Goal: Complete application form: Complete application form

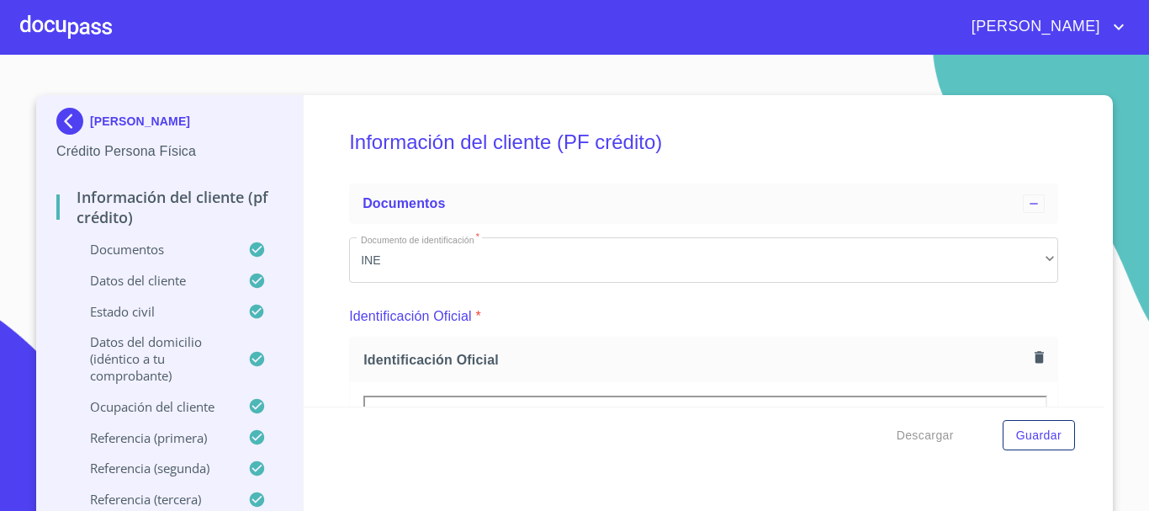
scroll to position [4408, 0]
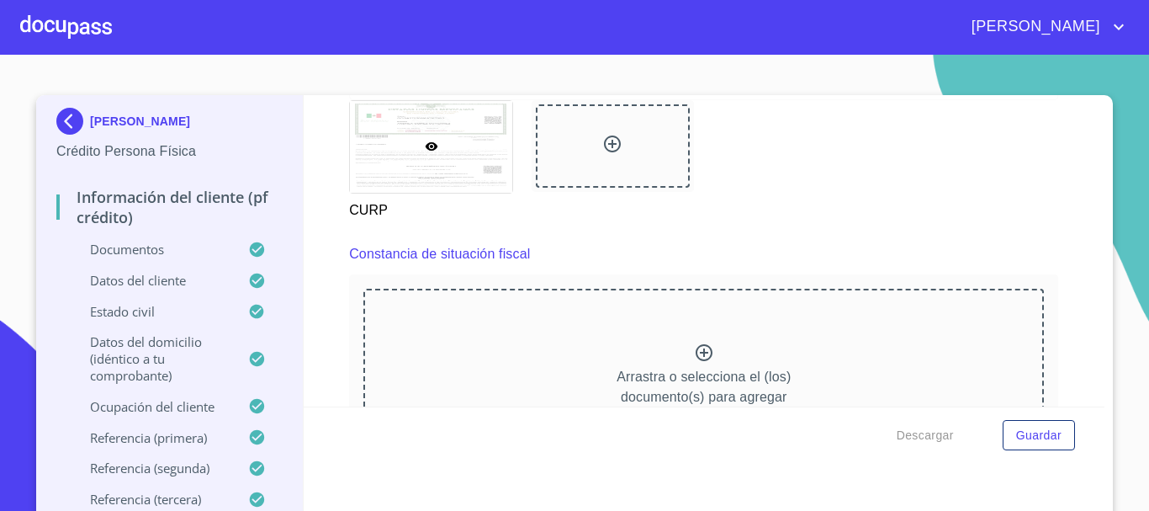
click at [694, 362] on icon at bounding box center [704, 352] width 20 height 20
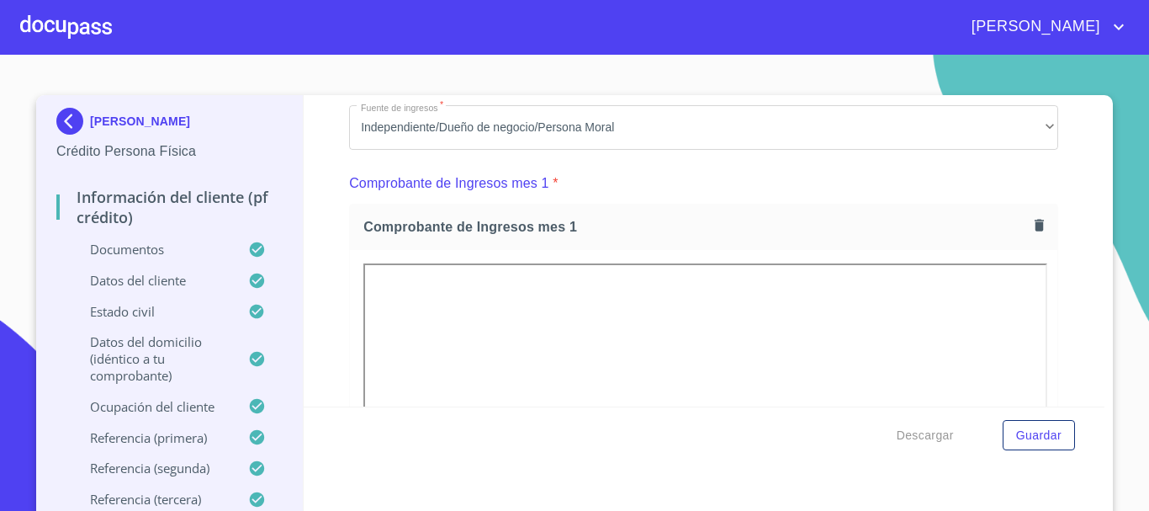
scroll to position [1632, 0]
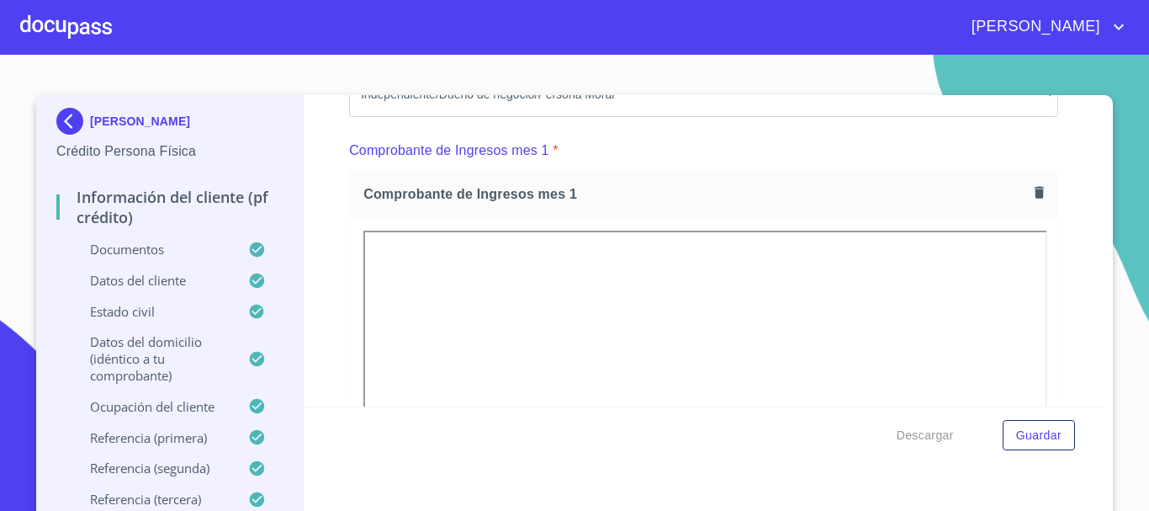
click at [109, 340] on p "Datos del domicilio (idéntico a tu comprobante)" at bounding box center [152, 358] width 192 height 50
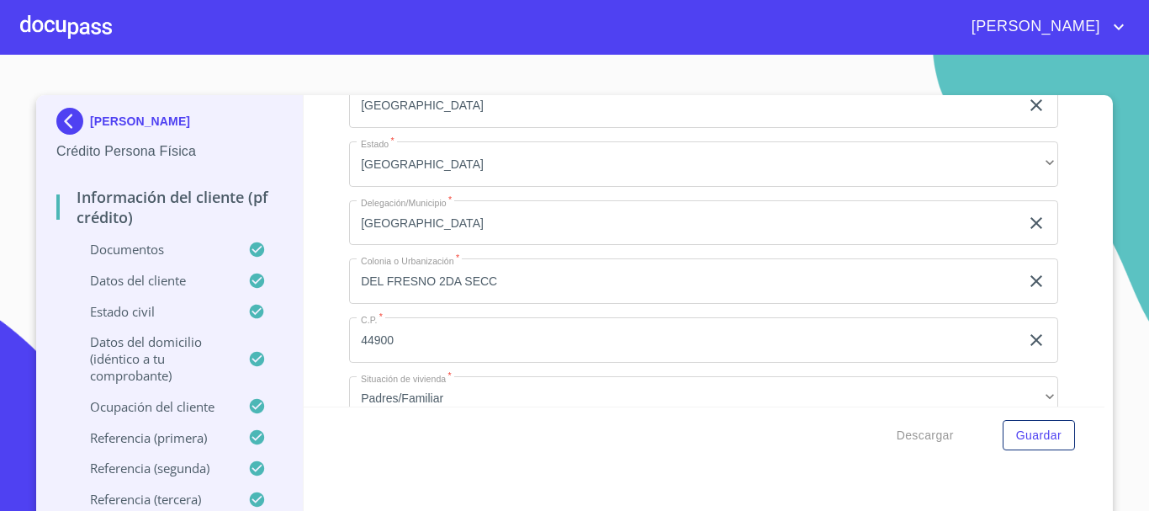
scroll to position [214, 0]
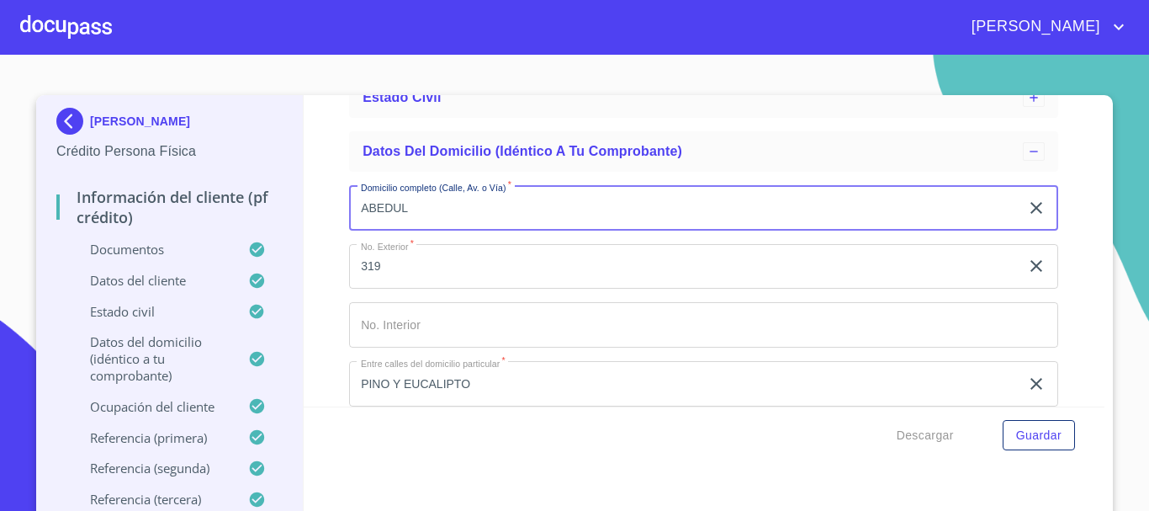
drag, startPoint x: 473, startPoint y: 213, endPoint x: 218, endPoint y: 202, distance: 255.1
click at [218, 202] on div "[PERSON_NAME] Persona Física Información del cliente (PF crédito) Documentos Da…" at bounding box center [570, 312] width 1068 height 434
type input "ALONDRA"
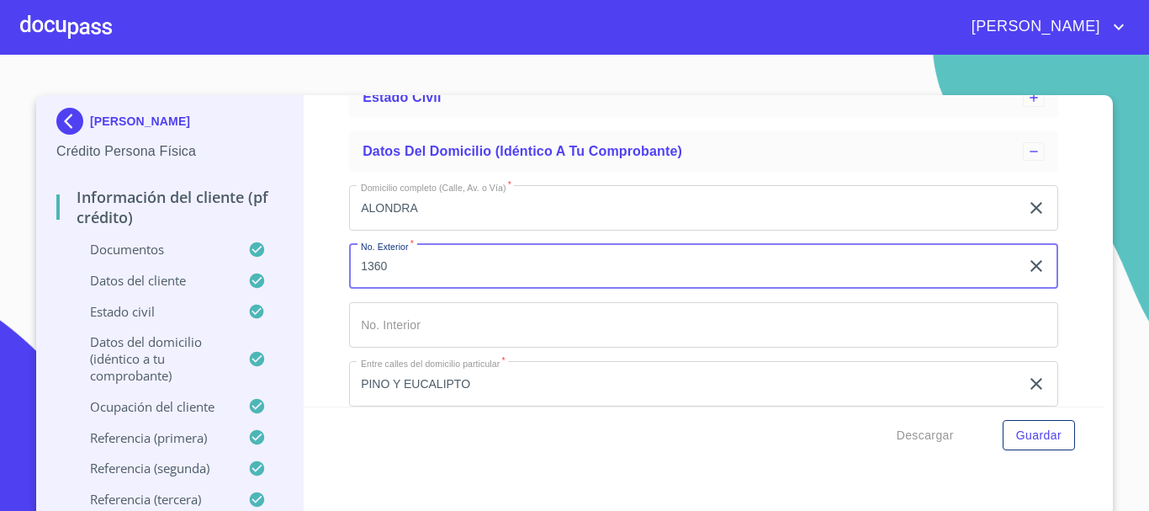
type input "1360"
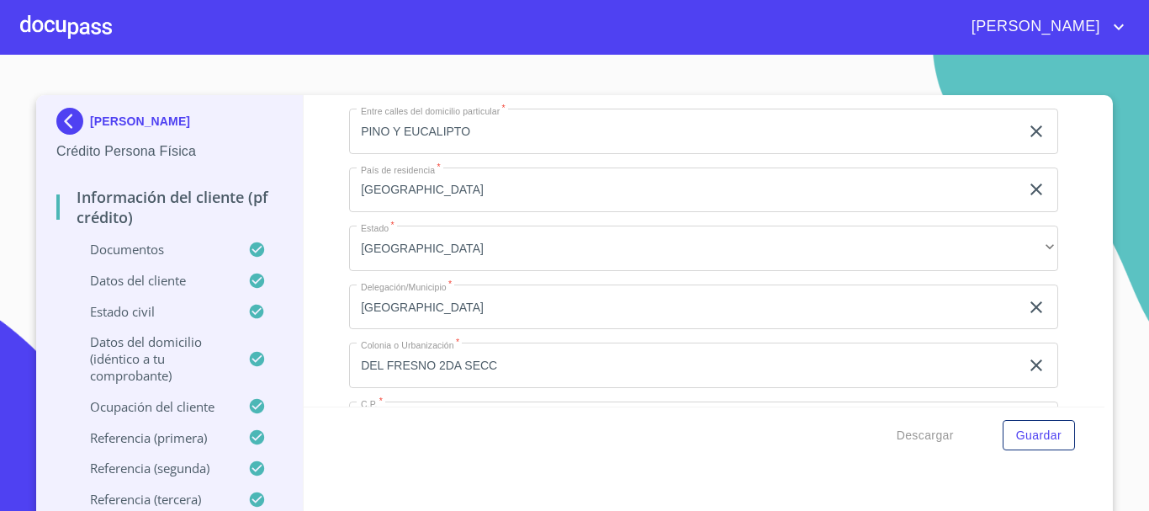
scroll to position [550, 0]
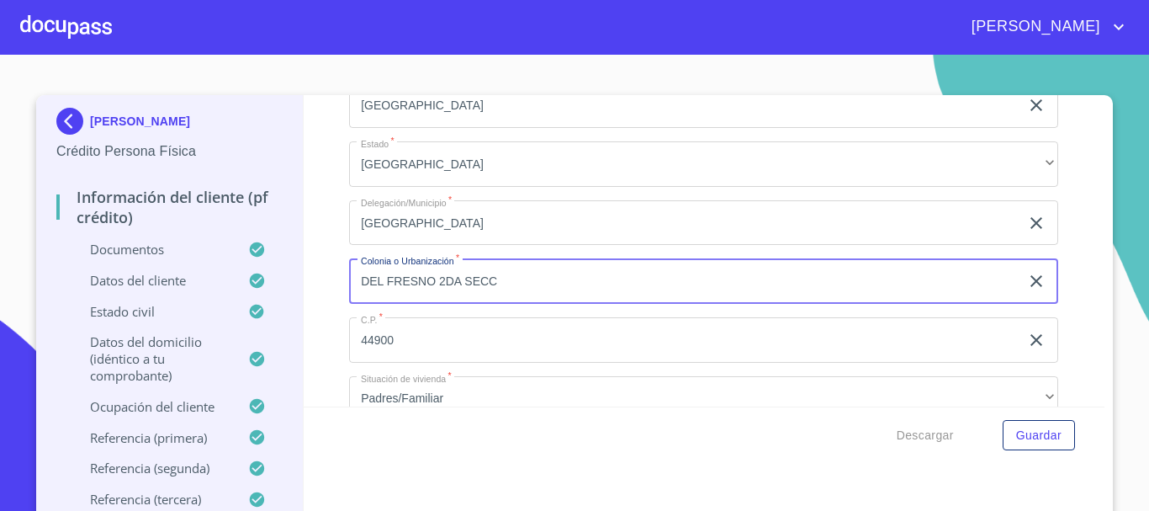
drag, startPoint x: 528, startPoint y: 286, endPoint x: 290, endPoint y: 283, distance: 238.0
click at [290, 283] on div "[PERSON_NAME] Persona Física Información del cliente (PF crédito) Documentos Da…" at bounding box center [570, 312] width 1068 height 434
type input "MORELOS"
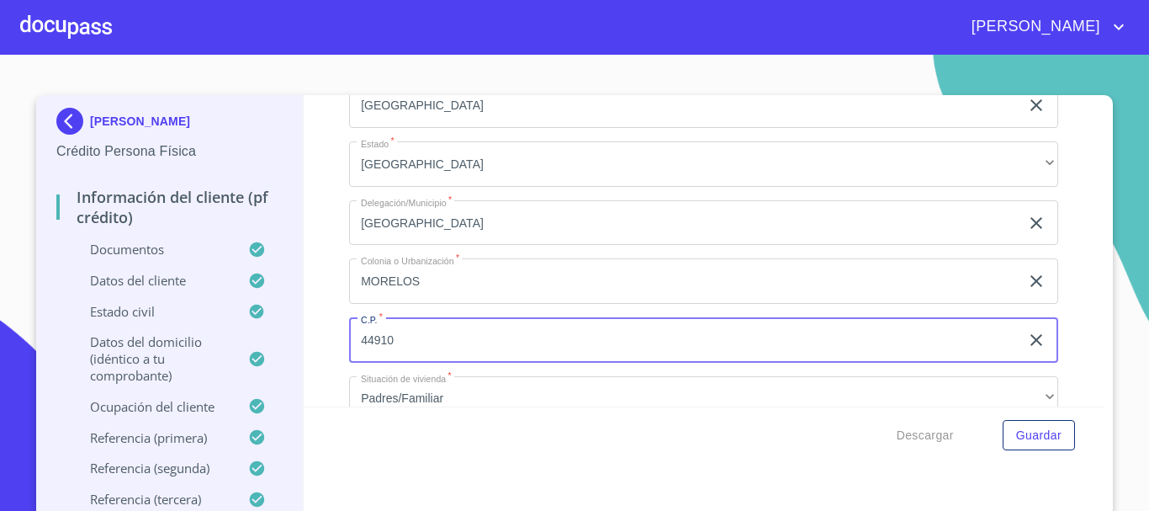
type input "44910"
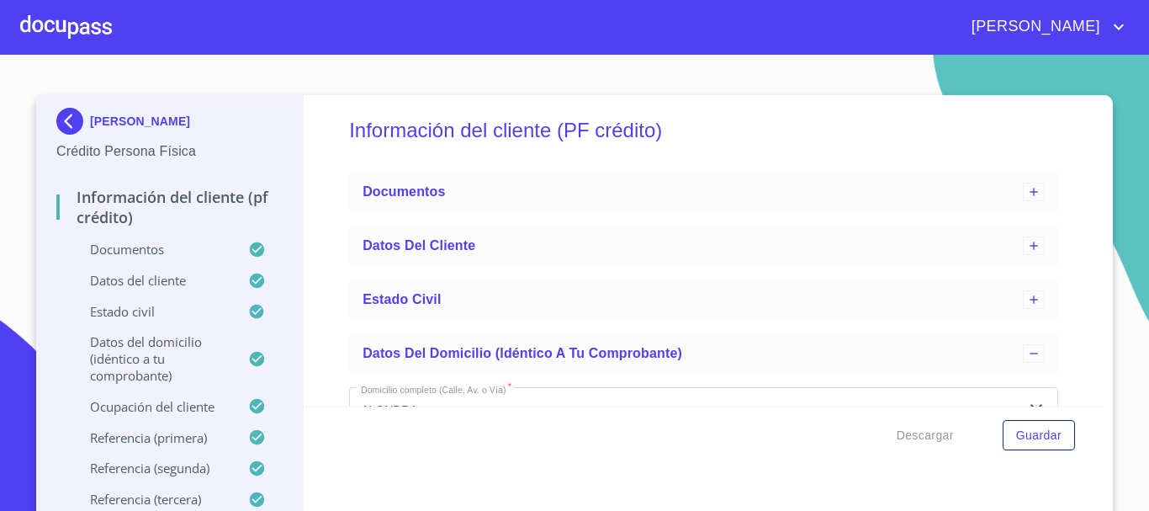
scroll to position [0, 0]
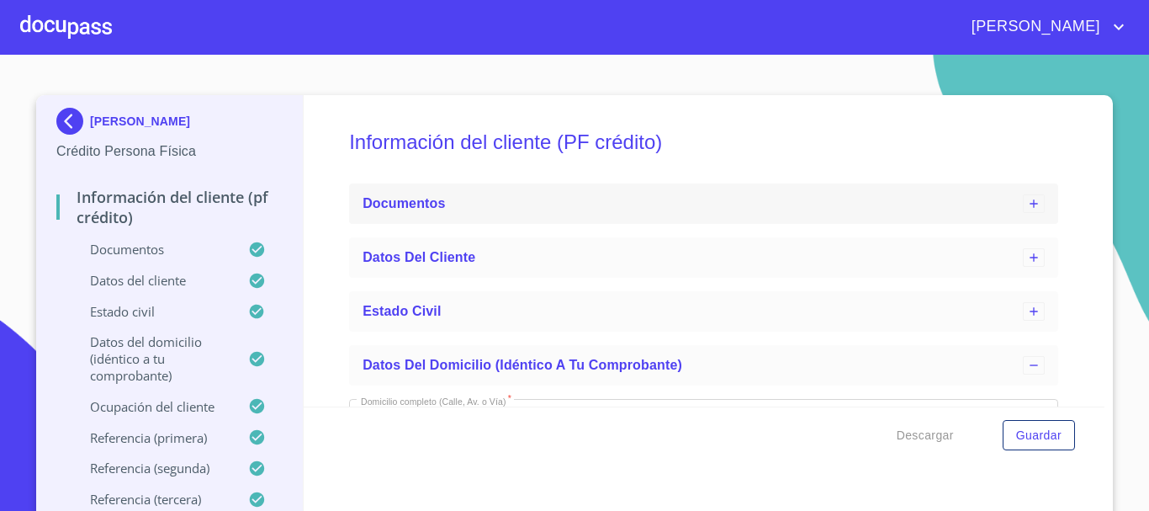
click at [396, 202] on span "Documentos" at bounding box center [403, 203] width 82 height 14
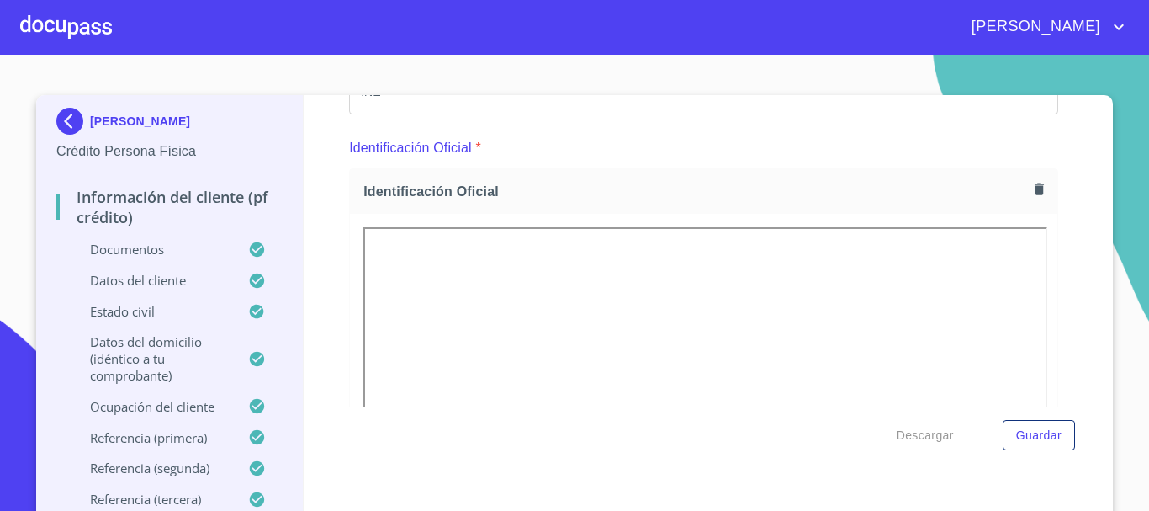
scroll to position [336, 0]
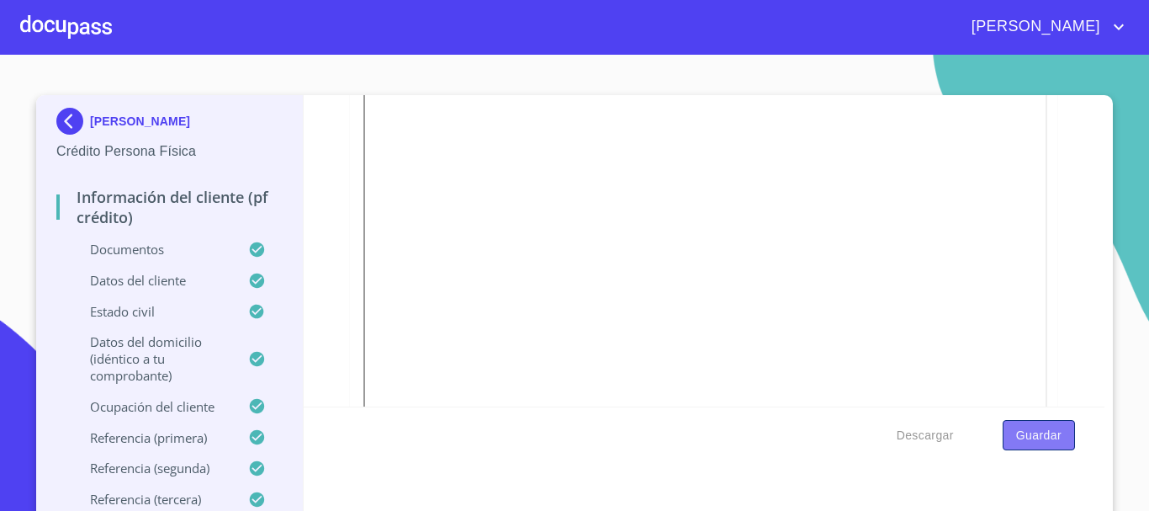
click at [1044, 442] on span "Guardar" at bounding box center [1038, 435] width 45 height 21
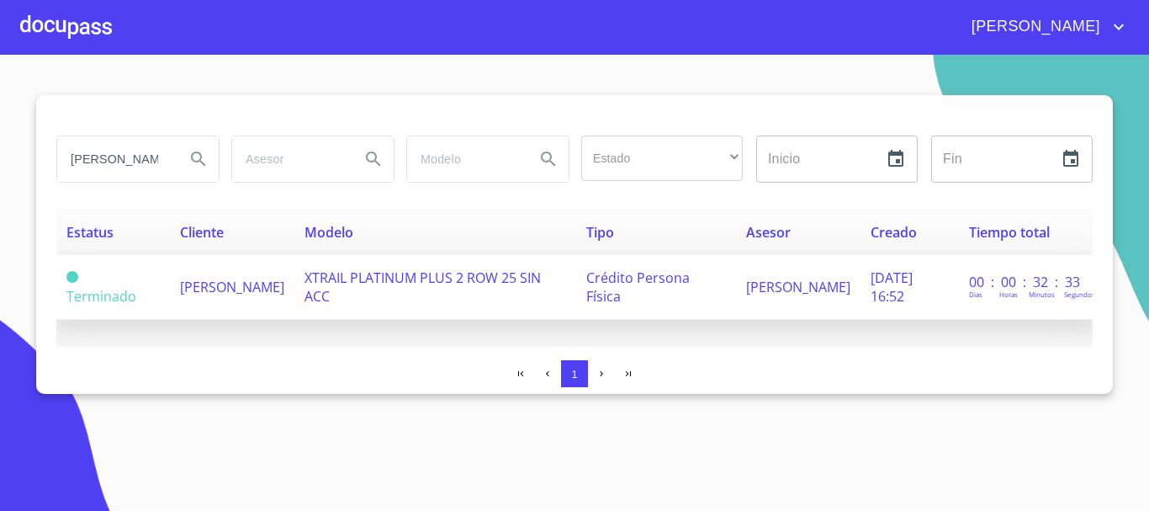
click at [190, 278] on span "[PERSON_NAME]" at bounding box center [232, 287] width 104 height 19
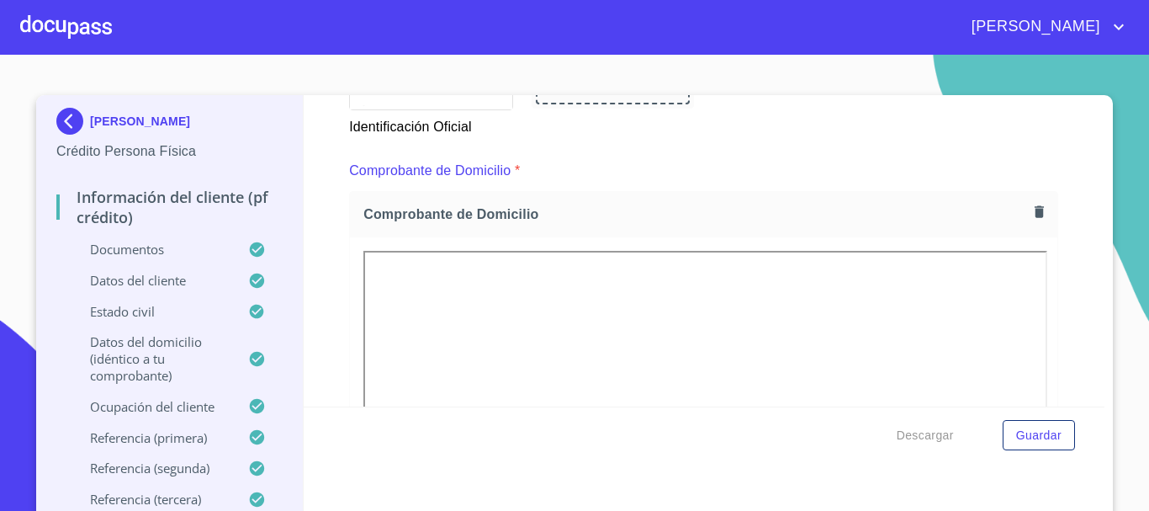
scroll to position [870, 0]
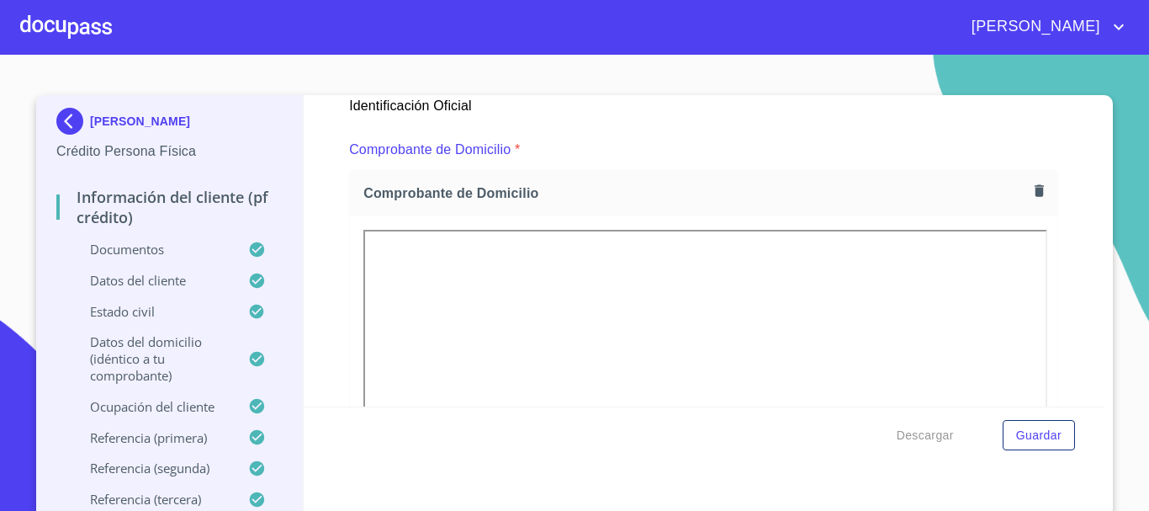
click at [1031, 191] on icon "button" at bounding box center [1039, 191] width 16 height 16
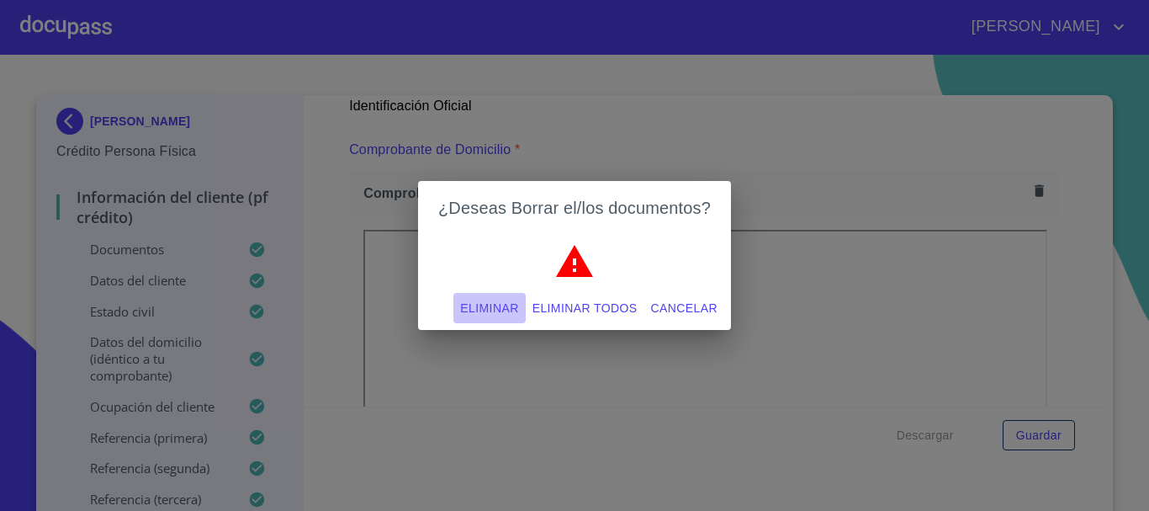
drag, startPoint x: 492, startPoint y: 302, endPoint x: 502, endPoint y: 301, distance: 10.1
click at [492, 301] on span "Eliminar" at bounding box center [489, 308] width 58 height 21
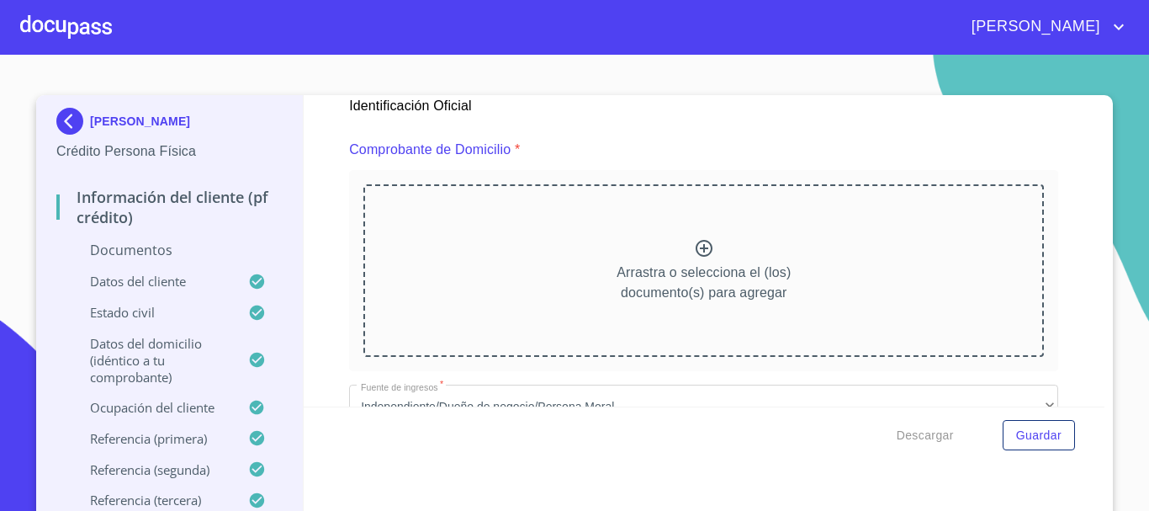
click at [694, 249] on icon at bounding box center [704, 248] width 20 height 20
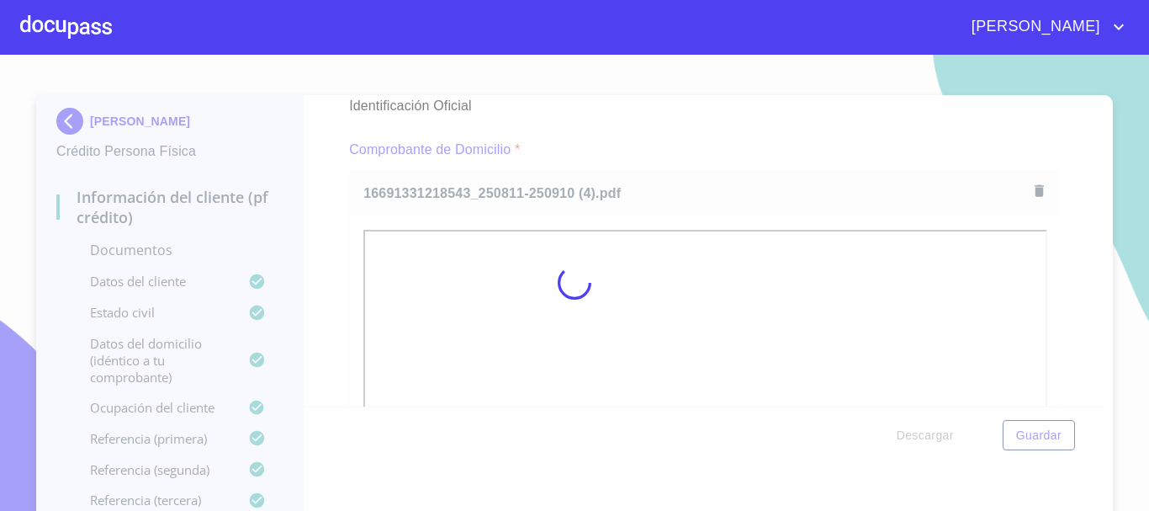
scroll to position [1082, 0]
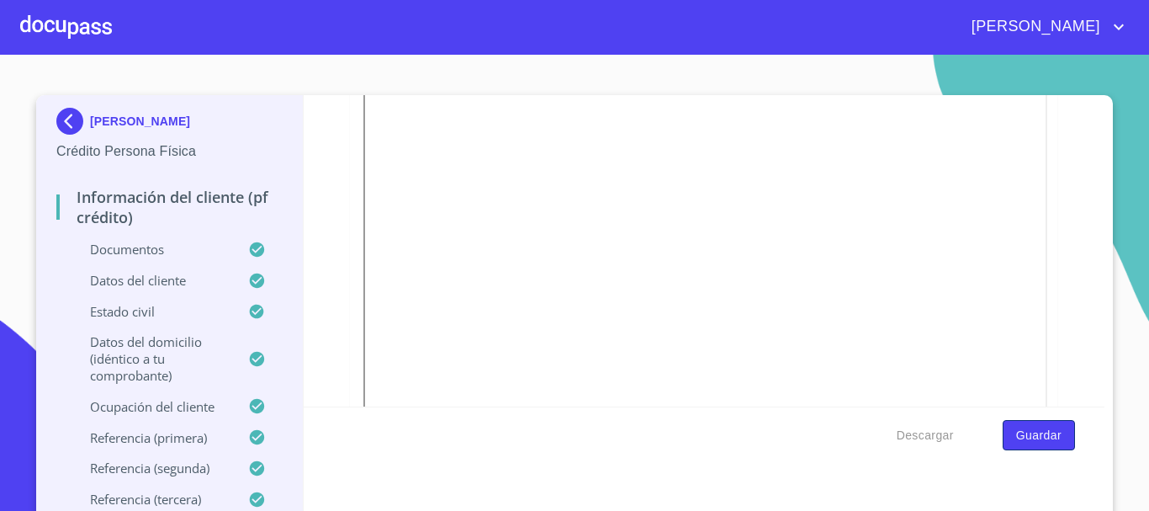
click at [1037, 433] on span "Guardar" at bounding box center [1038, 435] width 45 height 21
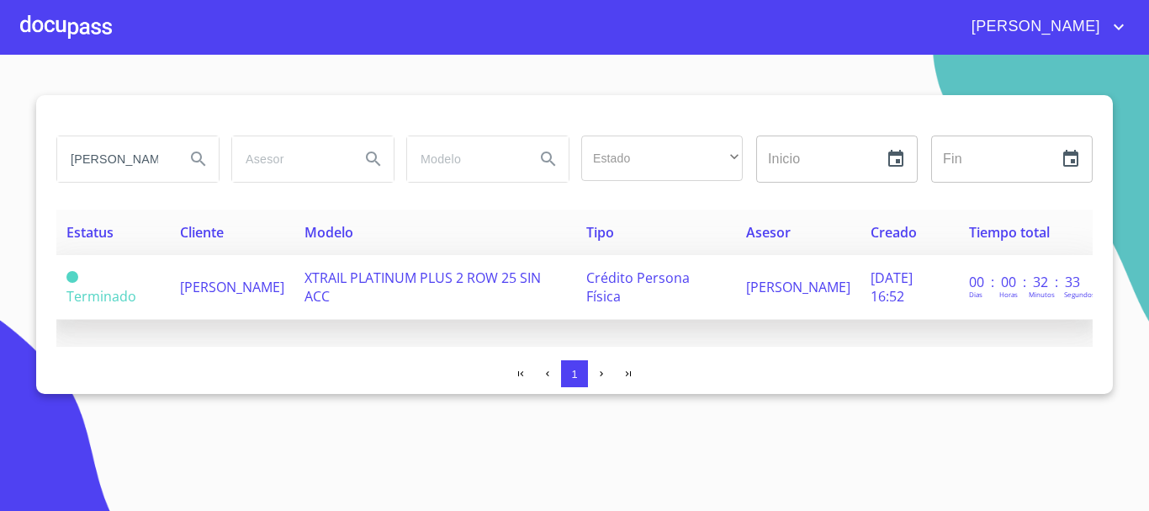
click at [247, 285] on span "[PERSON_NAME]" at bounding box center [232, 287] width 104 height 19
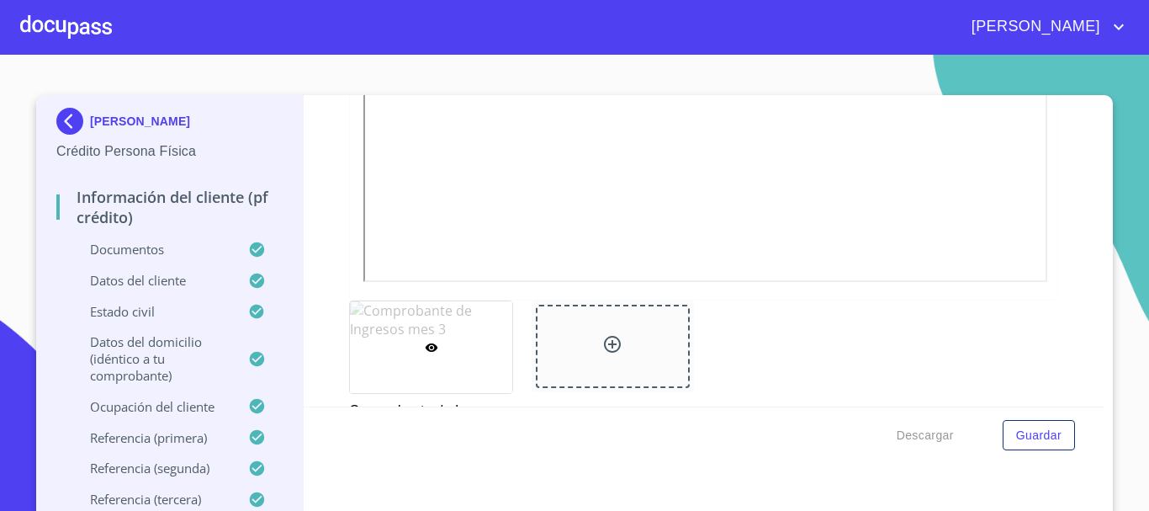
scroll to position [10212, 0]
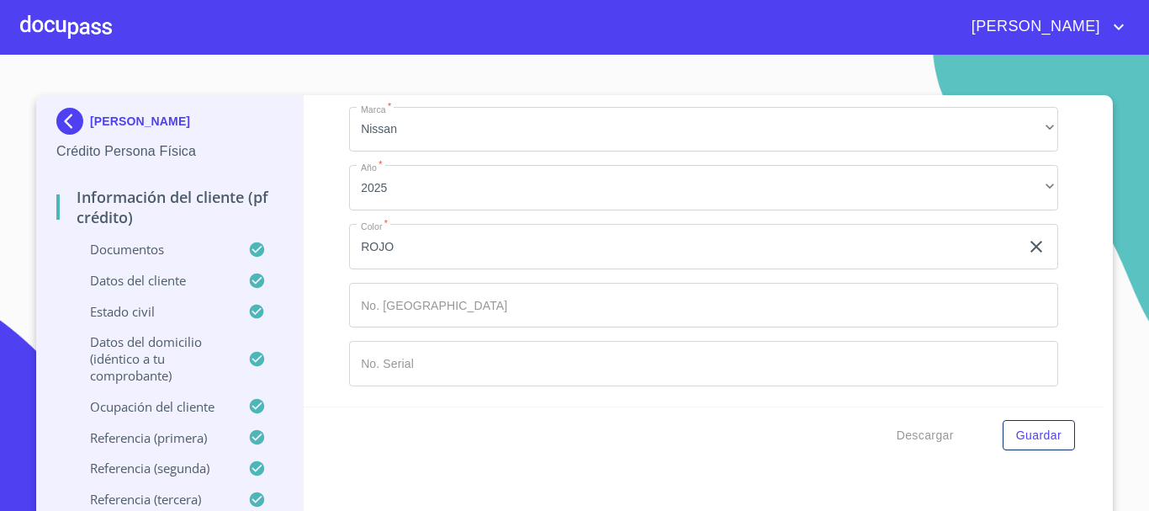
click at [447, 308] on input "Documento de identificación   *" at bounding box center [703, 305] width 709 height 45
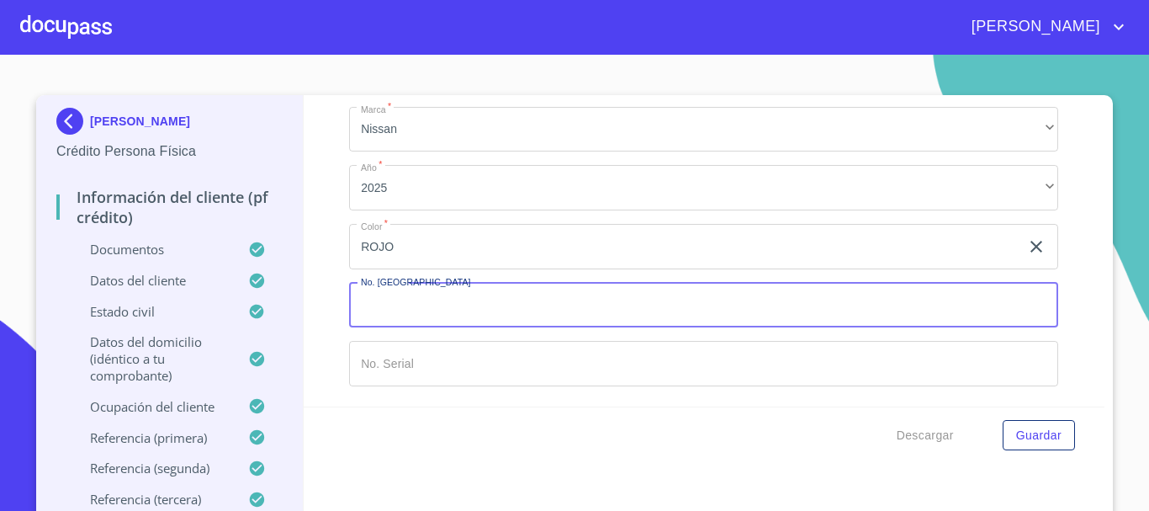
click at [512, 298] on input "Documento de identificación   *" at bounding box center [703, 305] width 709 height 45
type input "11939"
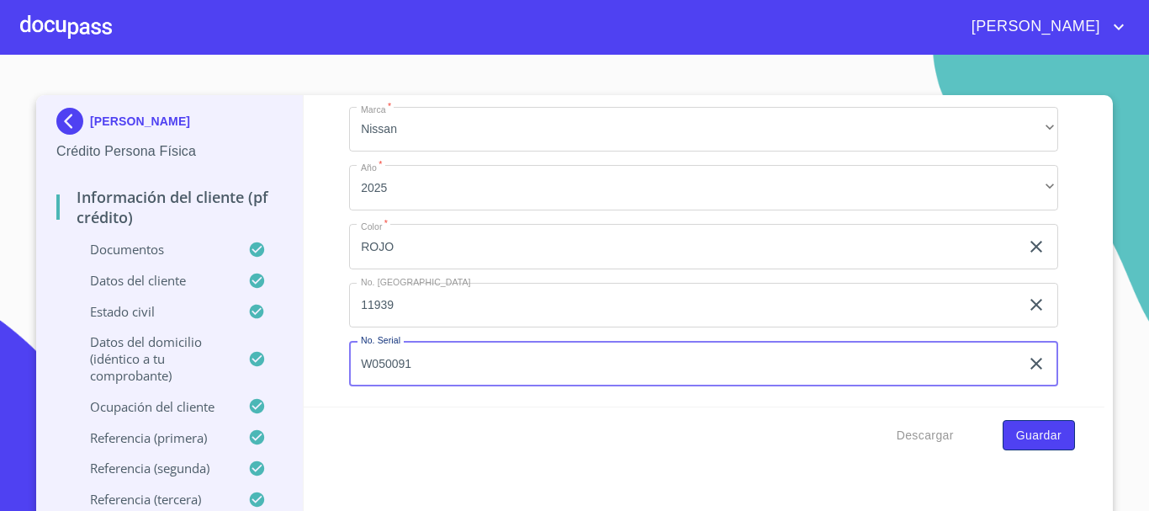
type input "W050091"
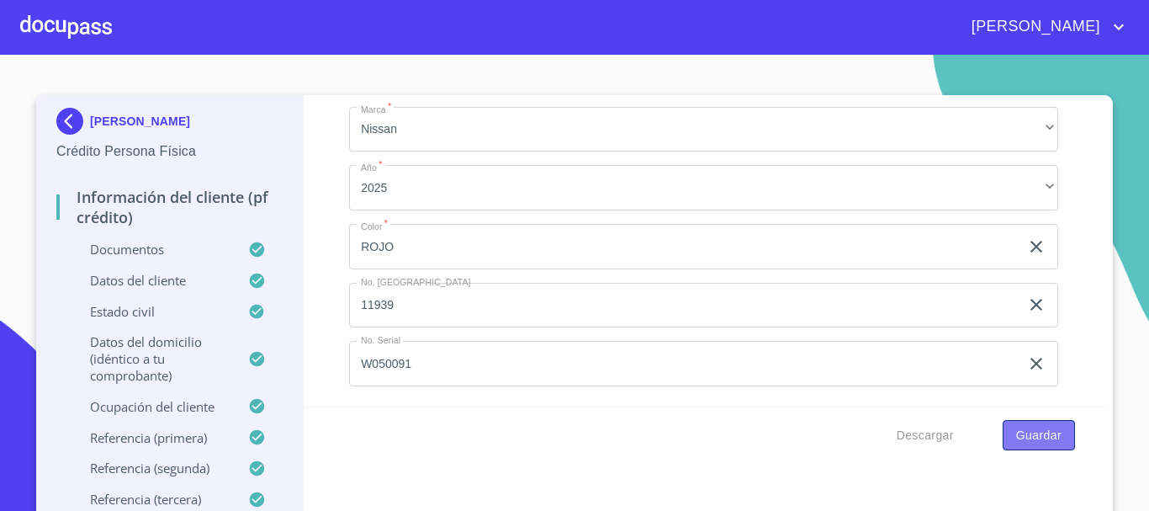
click at [1032, 441] on span "Guardar" at bounding box center [1038, 435] width 45 height 21
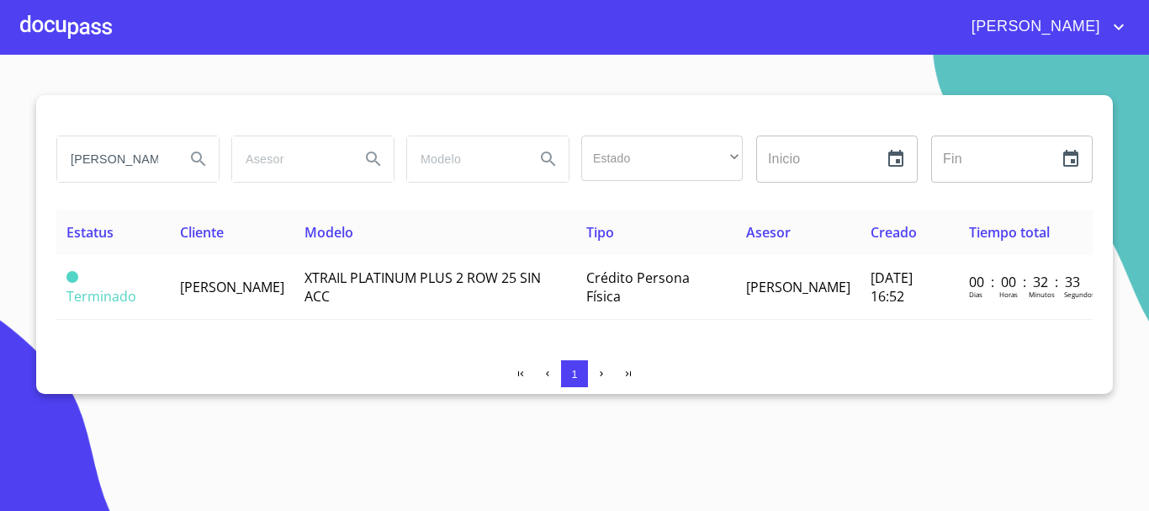
click at [73, 21] on div at bounding box center [66, 27] width 92 height 54
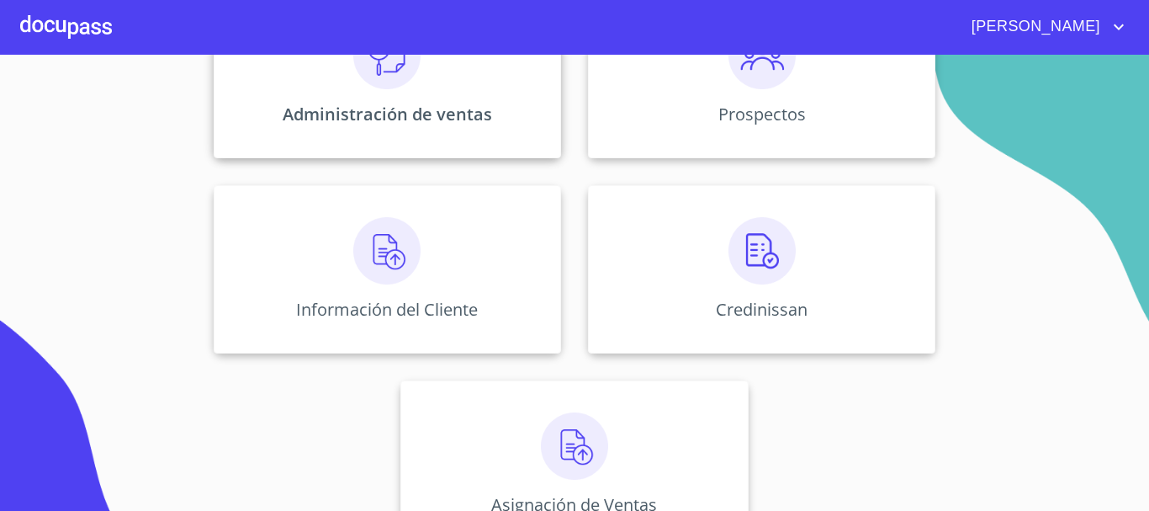
scroll to position [335, 0]
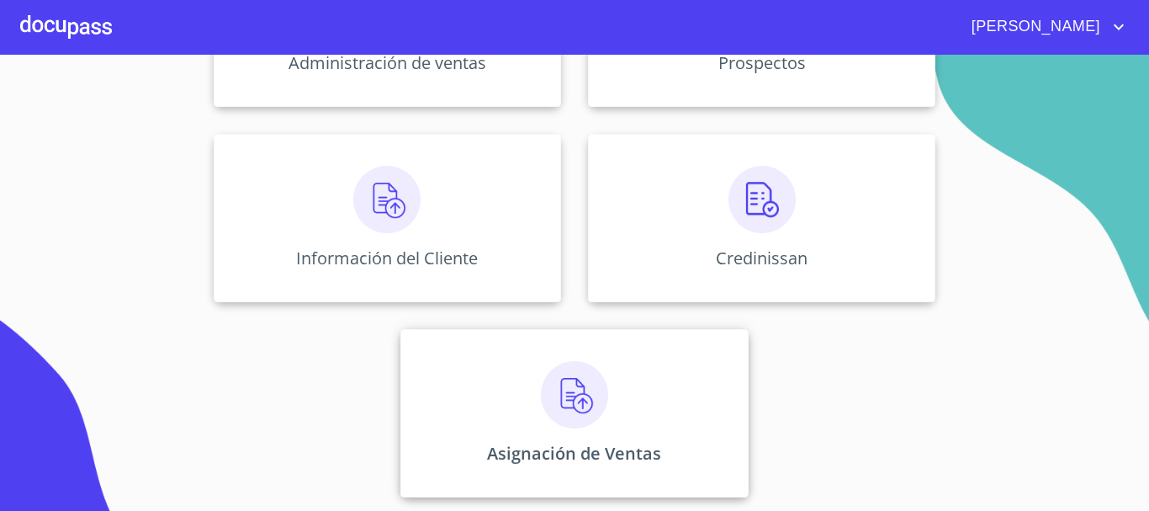
click at [565, 410] on img at bounding box center [574, 394] width 67 height 67
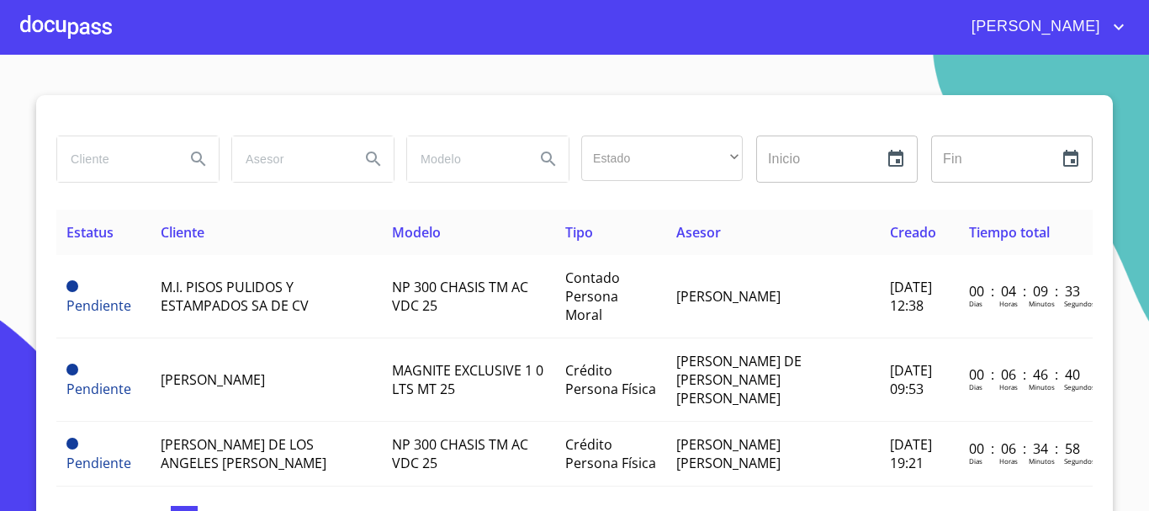
click at [93, 29] on div at bounding box center [66, 27] width 92 height 54
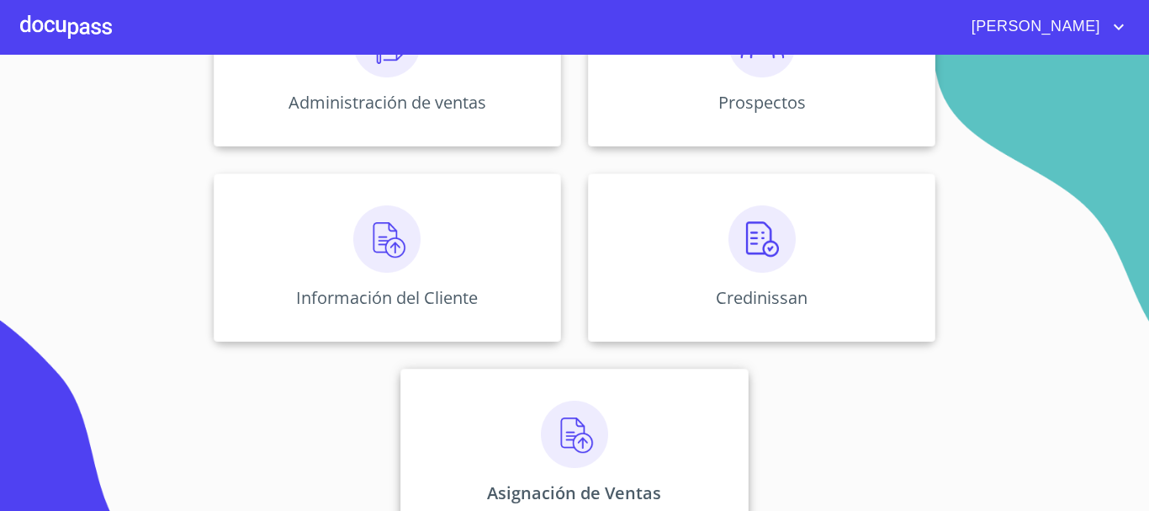
scroll to position [335, 0]
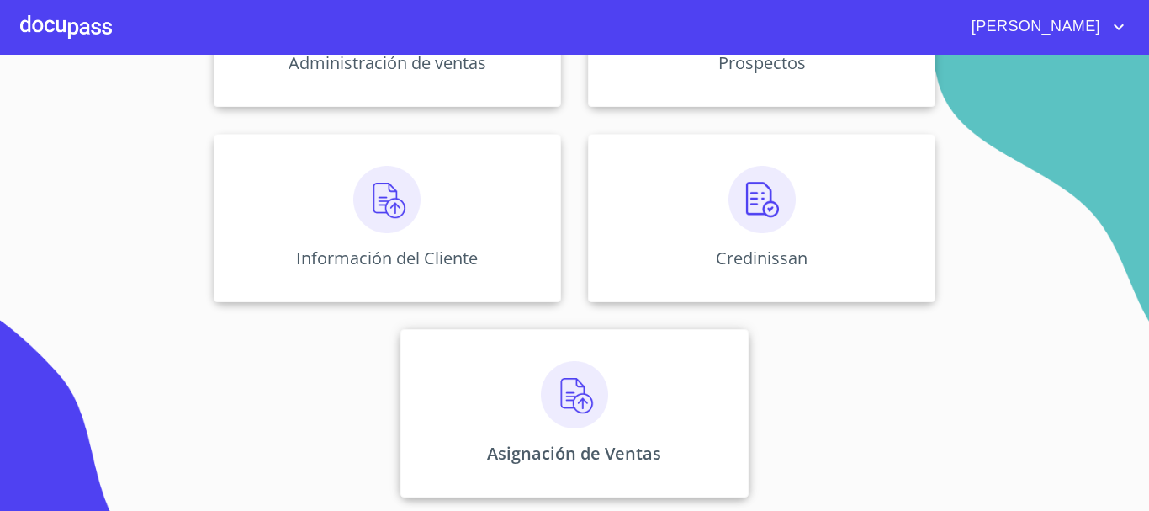
click at [532, 413] on div "Asignación de Ventas" at bounding box center [573, 413] width 347 height 168
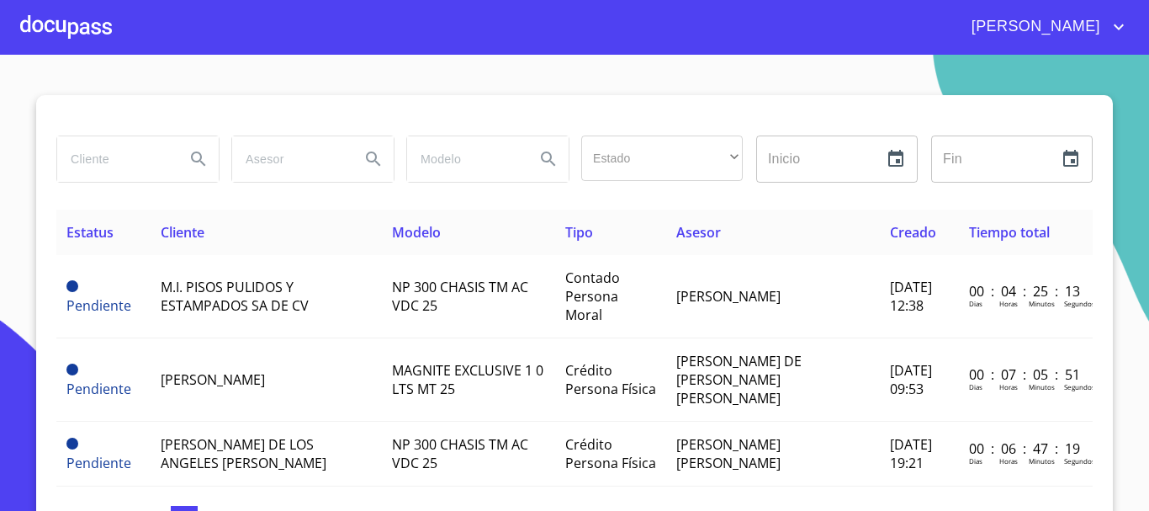
click at [126, 174] on input "search" at bounding box center [114, 158] width 114 height 45
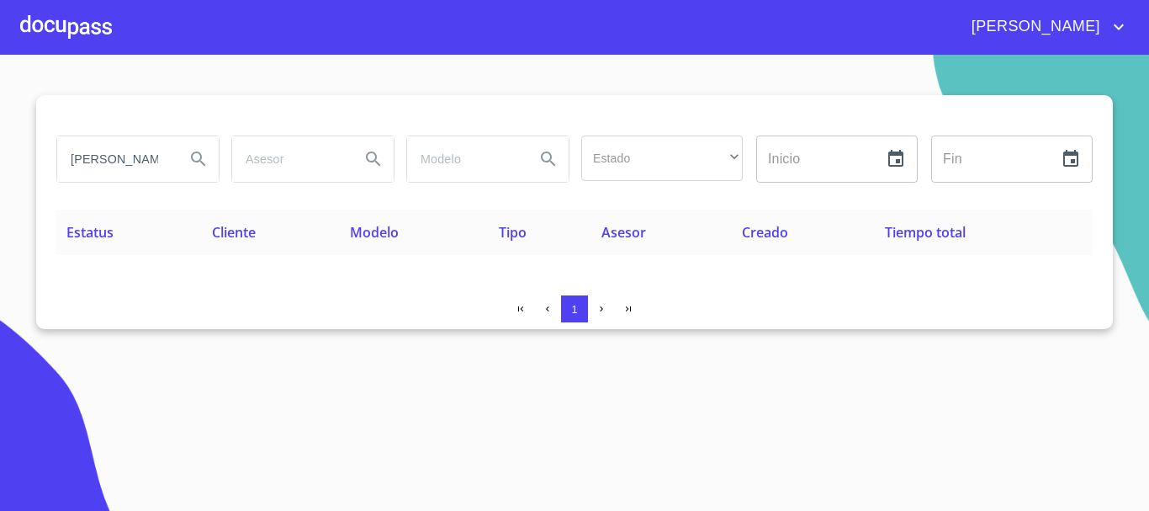
scroll to position [0, 37]
drag, startPoint x: 76, startPoint y: 161, endPoint x: 393, endPoint y: 202, distance: 319.7
click at [393, 202] on div "[PERSON_NAME] Estado ​ ​ Inicio ​ Fin ​" at bounding box center [574, 169] width 1036 height 81
type input "A"
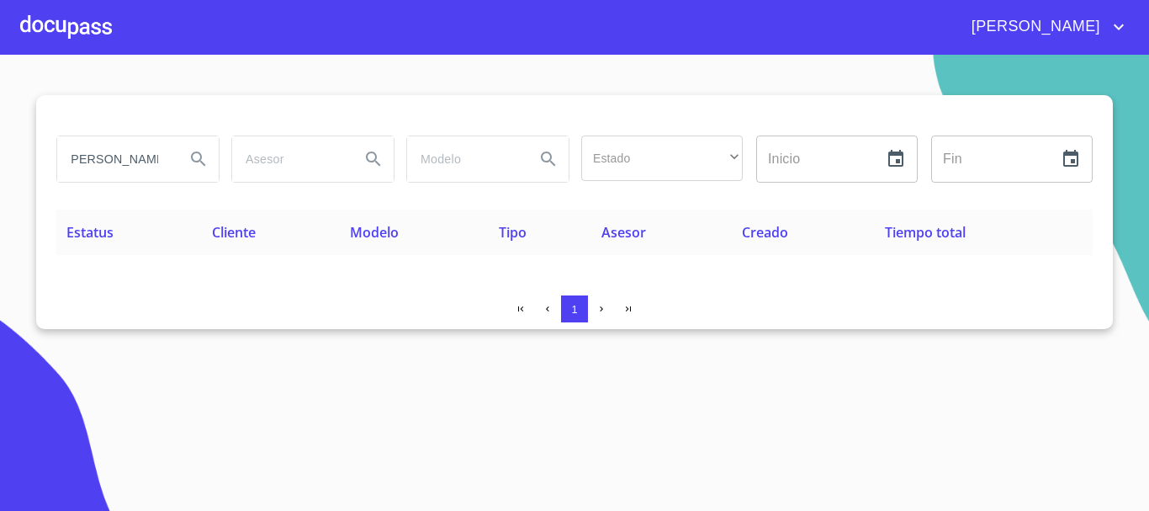
type input "[PERSON_NAME]"
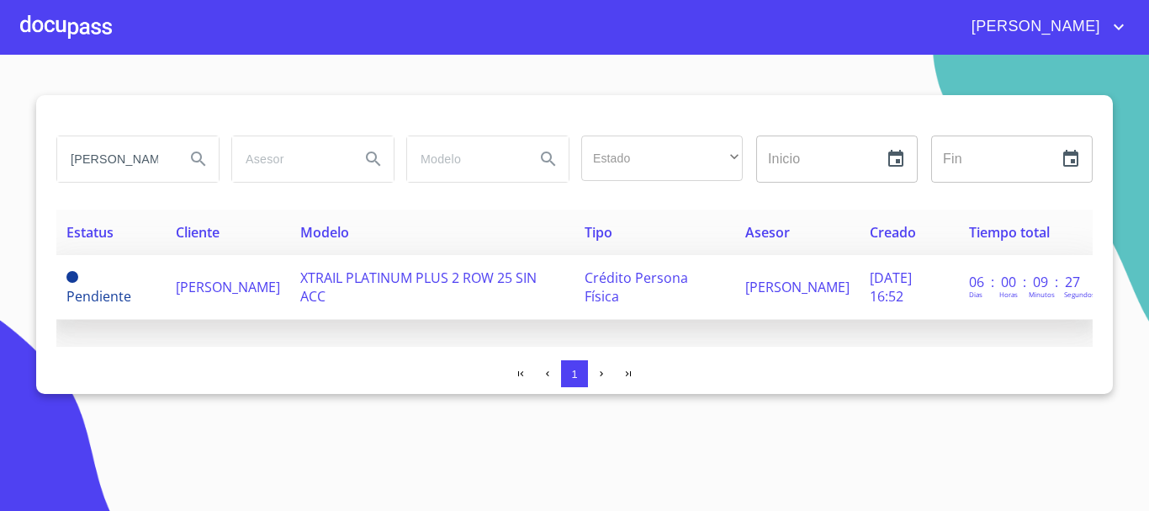
click at [202, 278] on span "[PERSON_NAME]" at bounding box center [228, 287] width 104 height 19
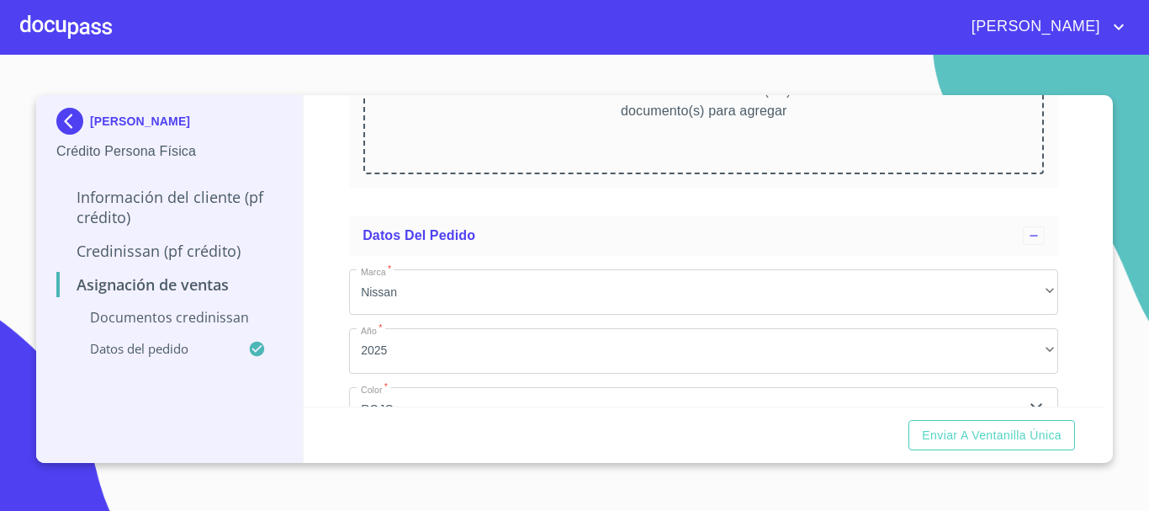
scroll to position [452, 0]
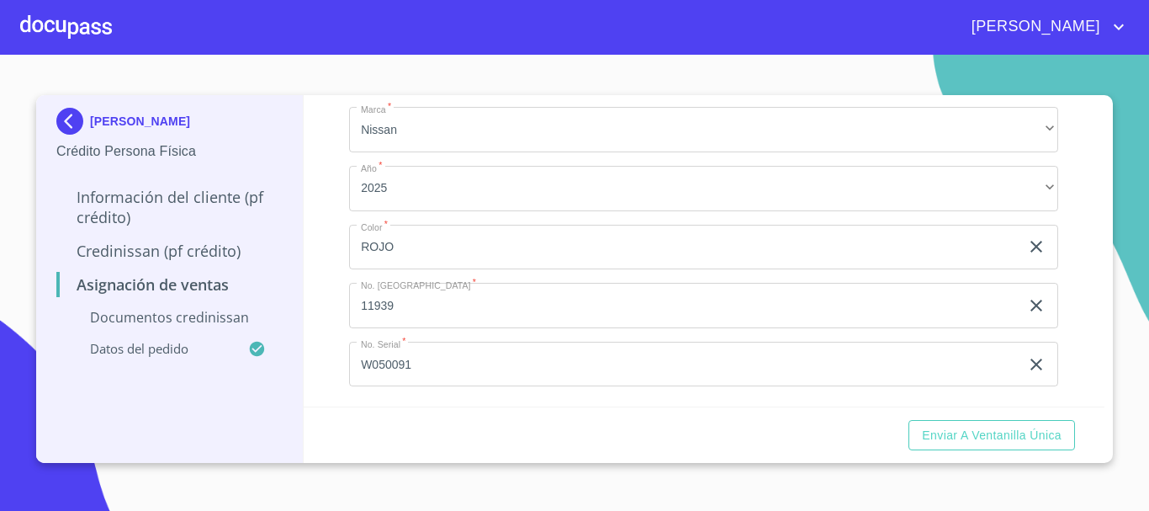
click at [426, 243] on input "ROJO" at bounding box center [684, 247] width 670 height 45
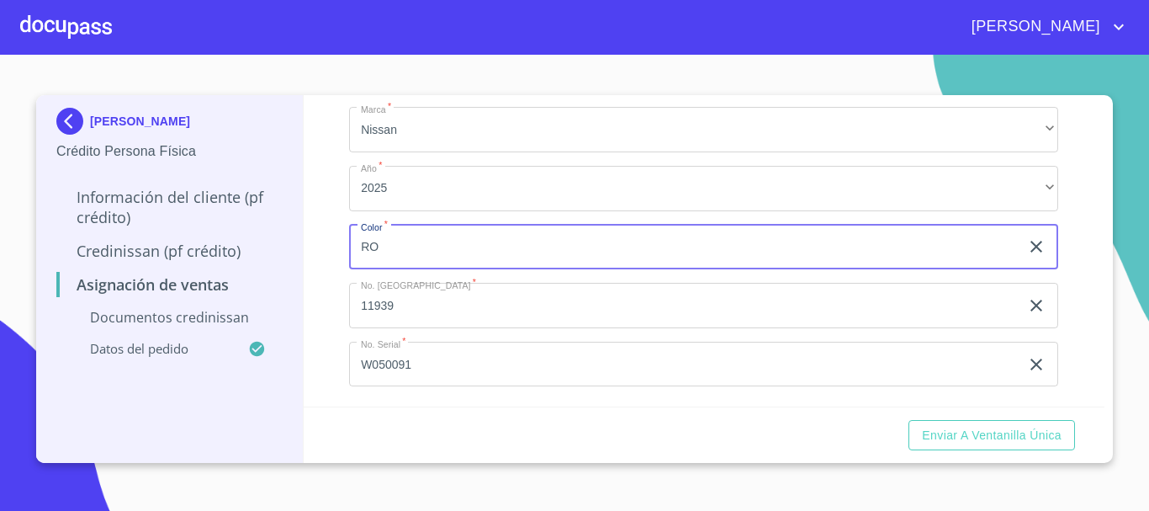
type input "R"
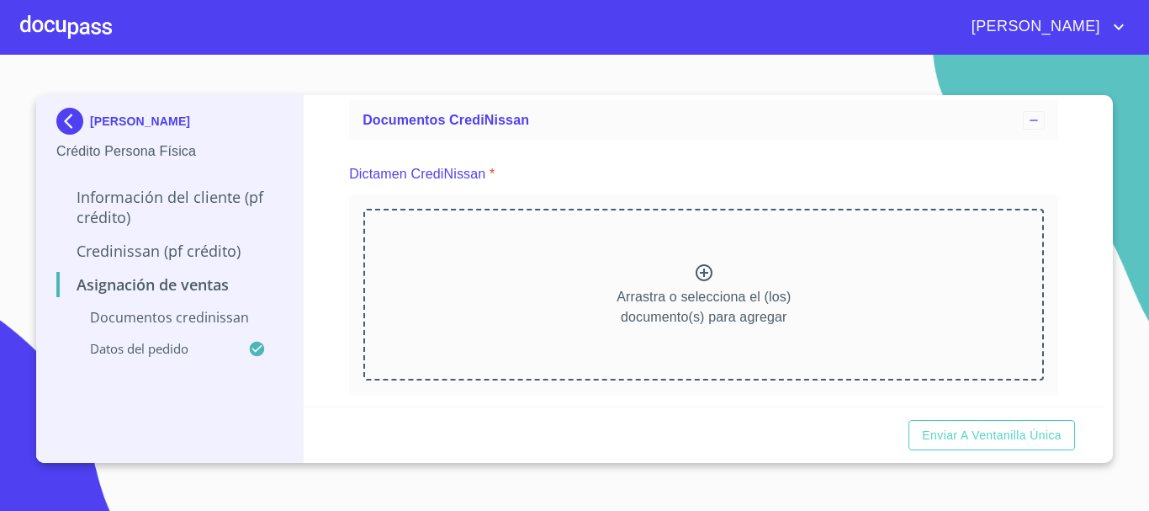
scroll to position [84, 0]
type input "AZUL"
click at [699, 270] on icon at bounding box center [704, 272] width 20 height 20
click at [696, 267] on icon at bounding box center [704, 272] width 20 height 20
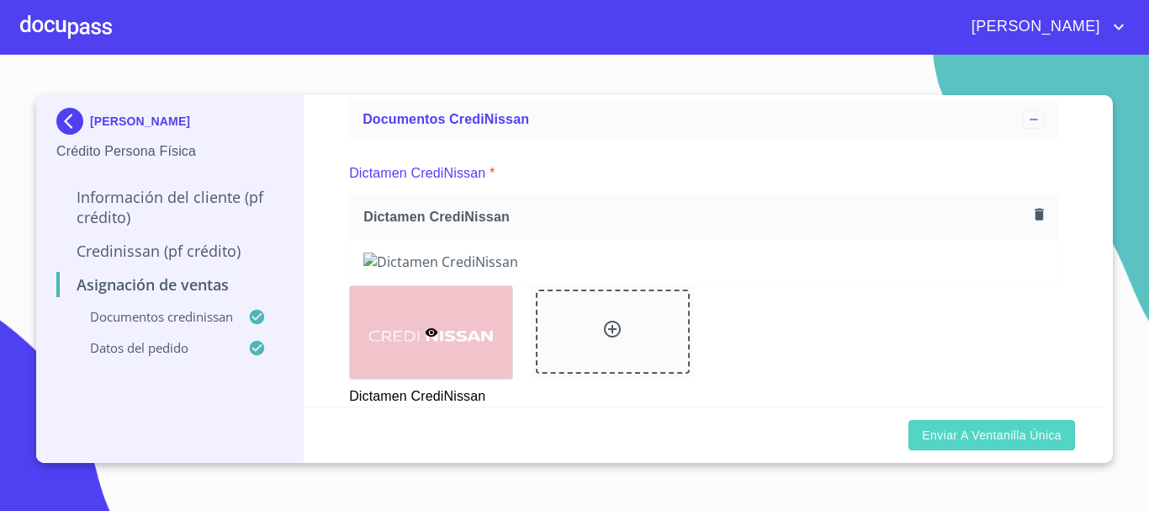
click at [1016, 436] on span "Enviar a Ventanilla única" at bounding box center [992, 435] width 140 height 21
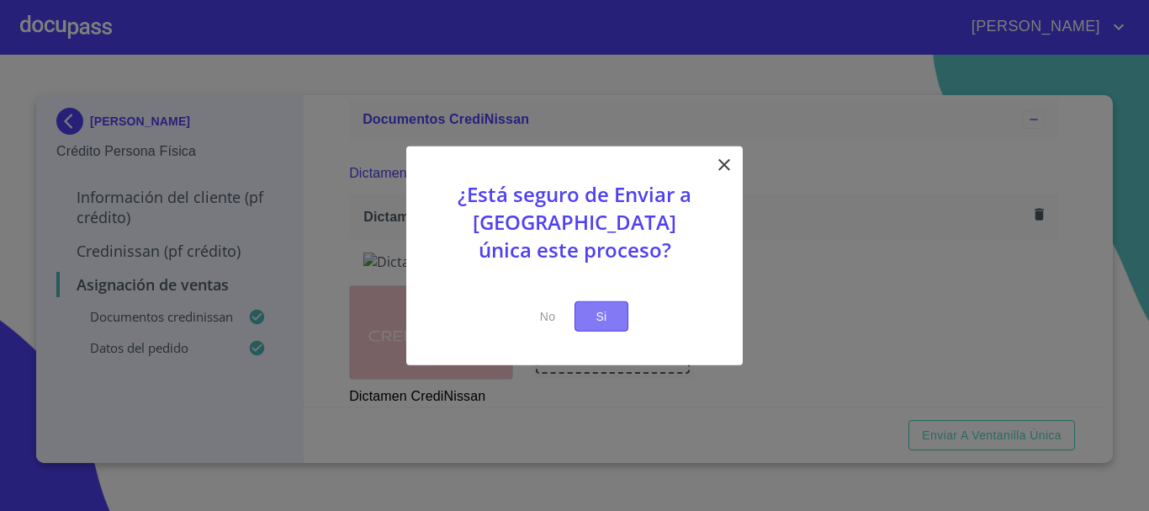
click at [616, 322] on button "Si" at bounding box center [601, 315] width 54 height 31
